Goal: Information Seeking & Learning: Learn about a topic

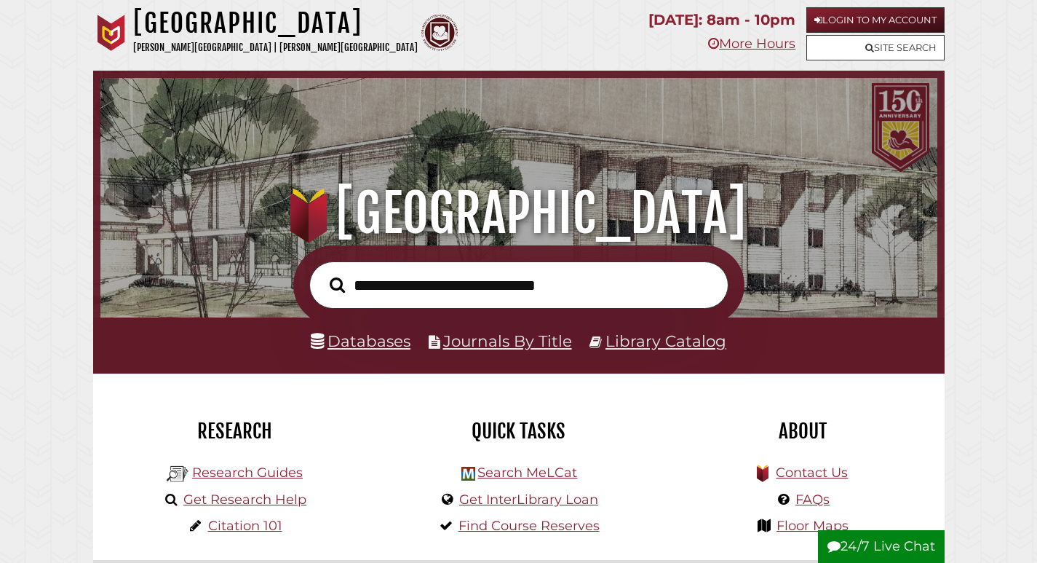
scroll to position [277, 830]
click at [857, 16] on link "Login to My Account" at bounding box center [876, 19] width 138 height 25
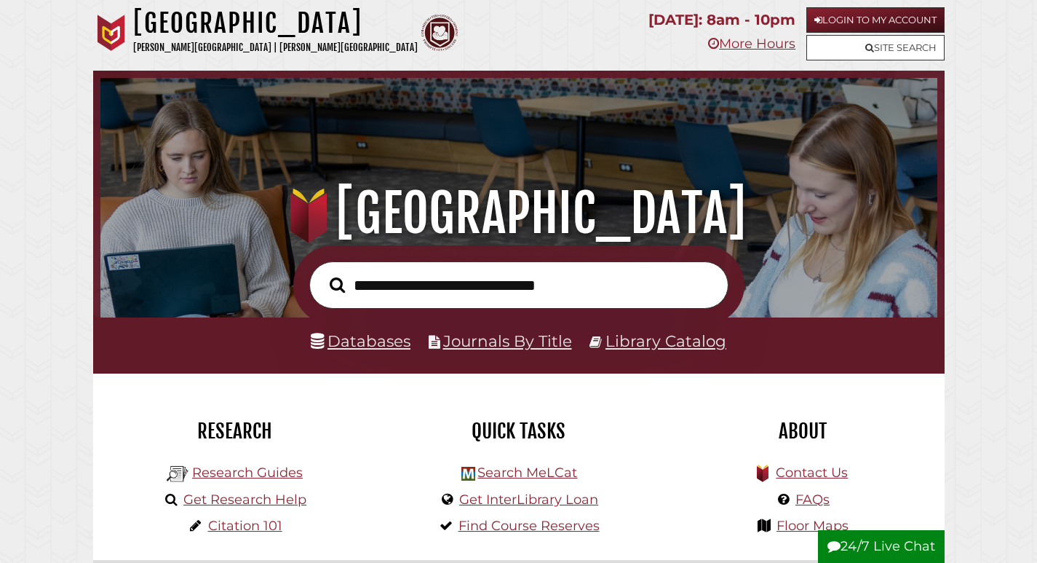
scroll to position [277, 830]
click at [440, 289] on input "text" at bounding box center [518, 284] width 419 height 47
type input "**********"
click at [323, 273] on button "Search" at bounding box center [338, 285] width 30 height 24
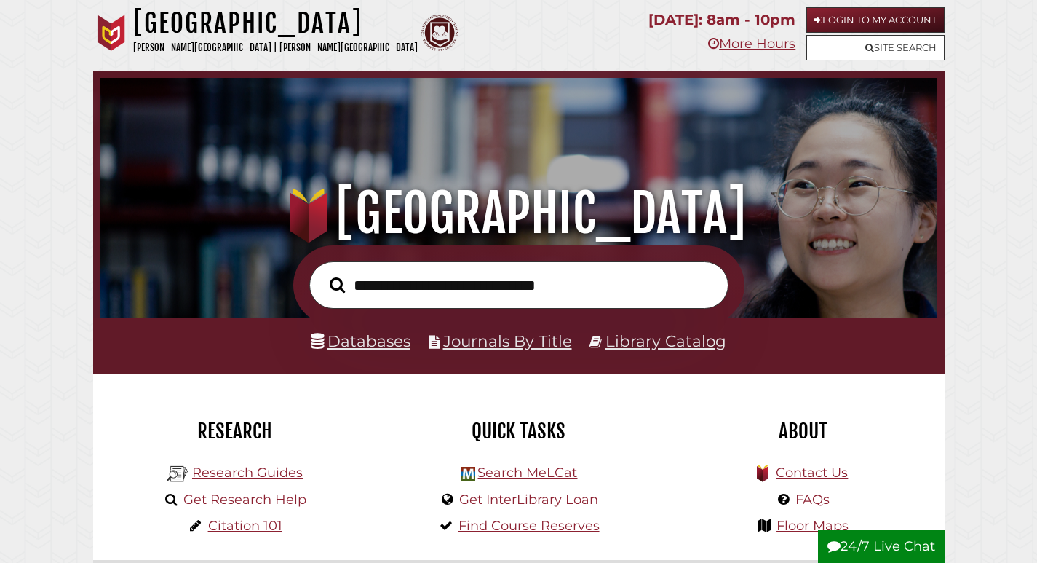
scroll to position [277, 830]
click at [843, 18] on link "Login to My Account" at bounding box center [876, 19] width 138 height 25
